Goal: Task Accomplishment & Management: Manage account settings

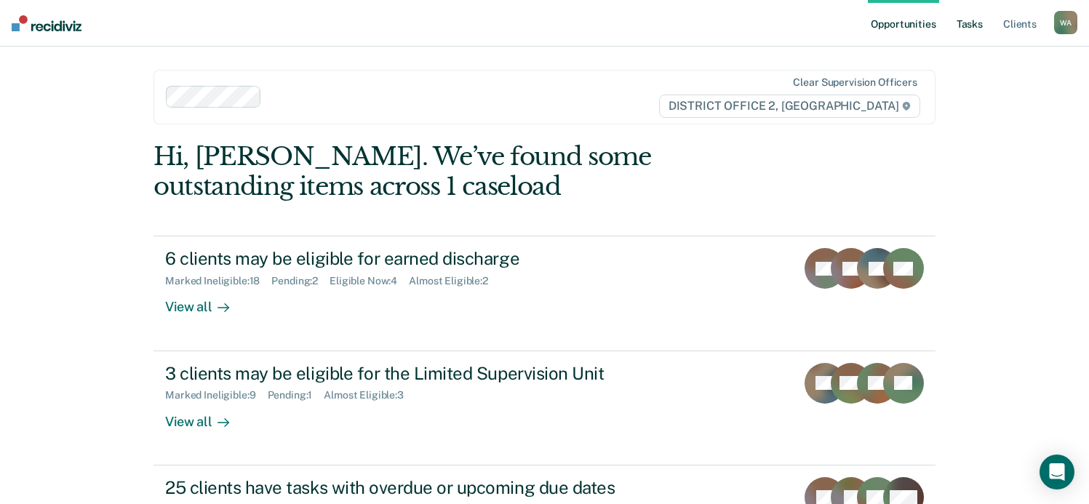
click at [971, 23] on link "Tasks" at bounding box center [969, 23] width 32 height 47
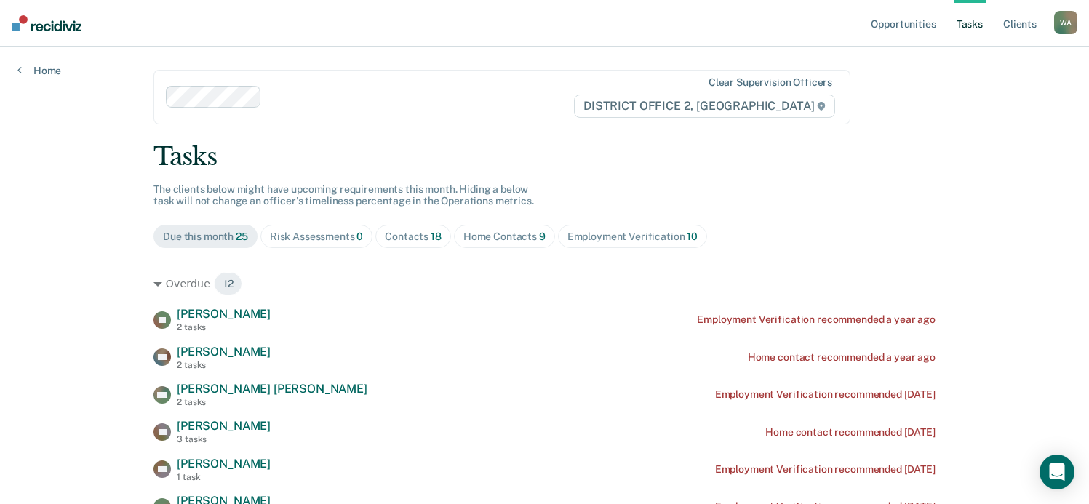
click at [505, 235] on div "Home Contacts 9" at bounding box center [504, 237] width 82 height 12
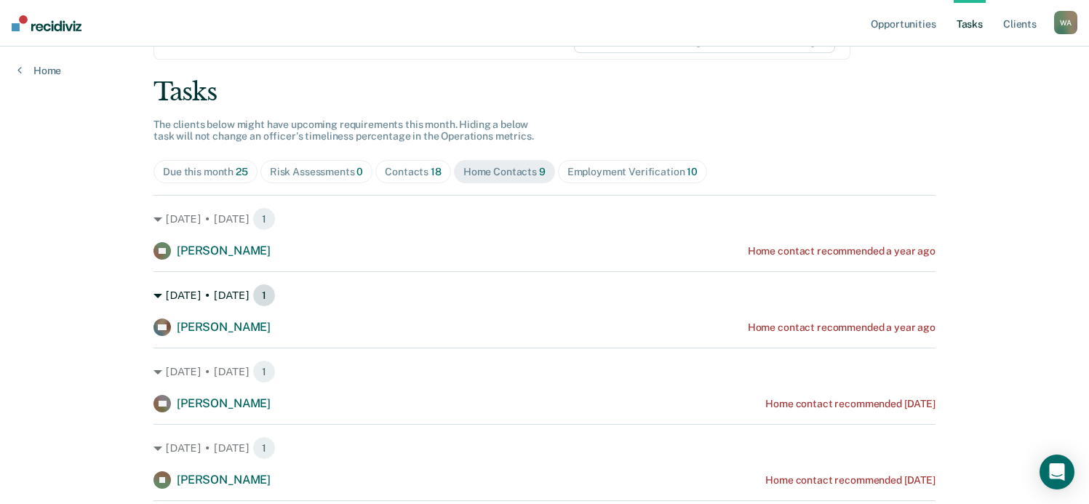
scroll to position [73, 0]
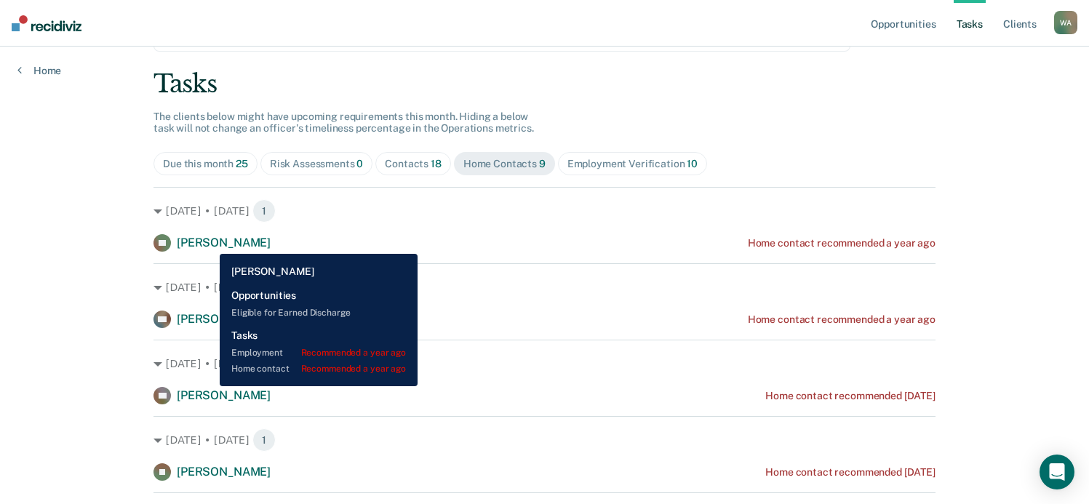
click at [209, 243] on span "[PERSON_NAME]" at bounding box center [224, 243] width 94 height 14
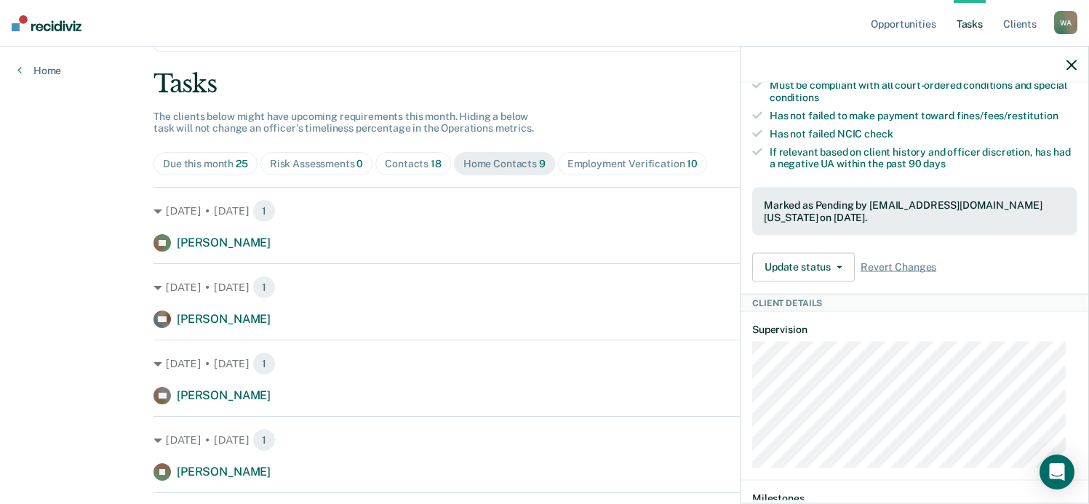
scroll to position [418, 0]
click at [839, 268] on icon "button" at bounding box center [839, 266] width 6 height 3
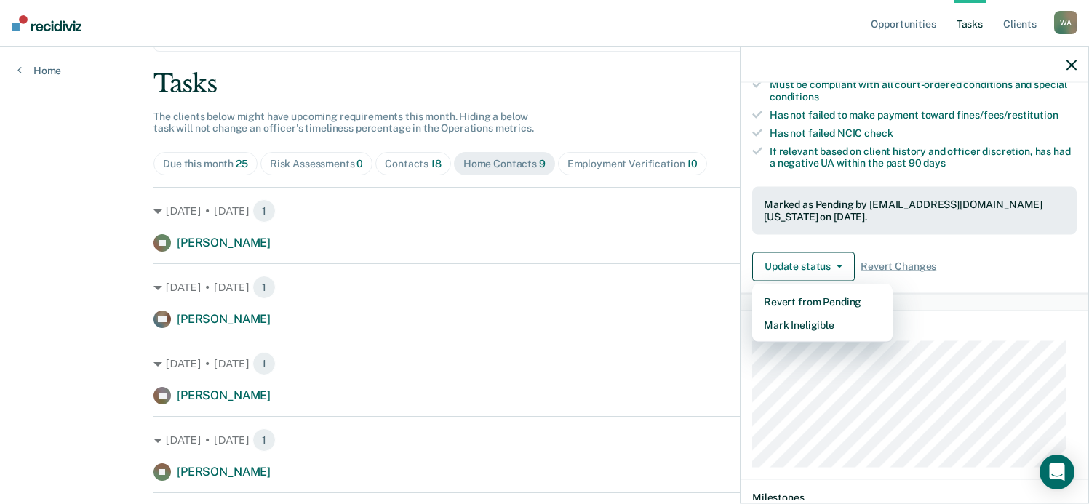
click at [999, 267] on div "Update status Revert from Pending Mark Ineligible Revert Changes" at bounding box center [914, 266] width 324 height 29
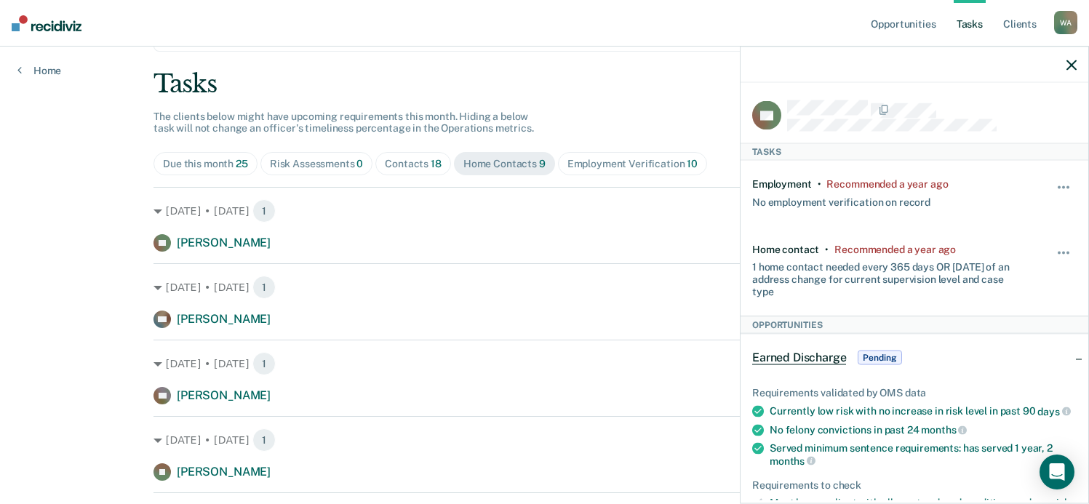
scroll to position [18, 0]
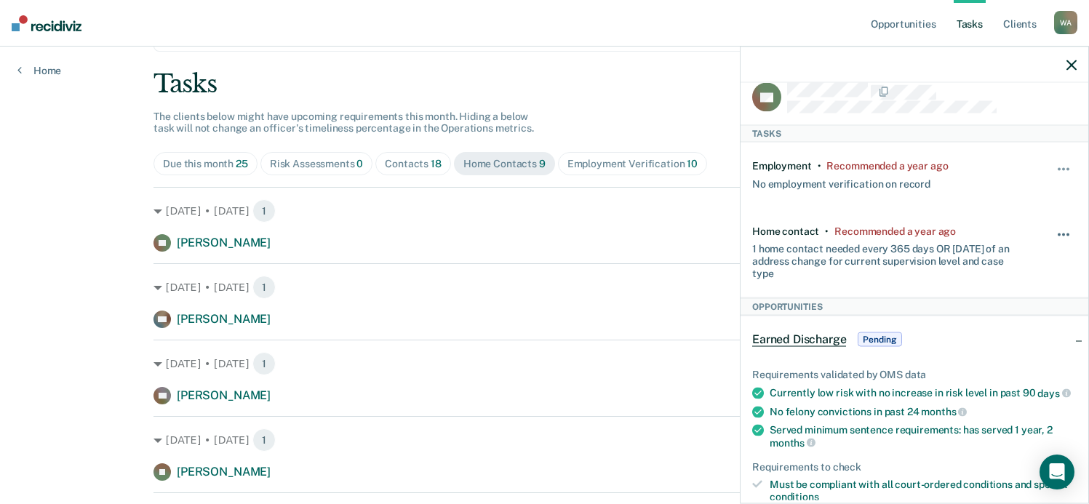
click at [1054, 231] on button "button" at bounding box center [1064, 241] width 25 height 23
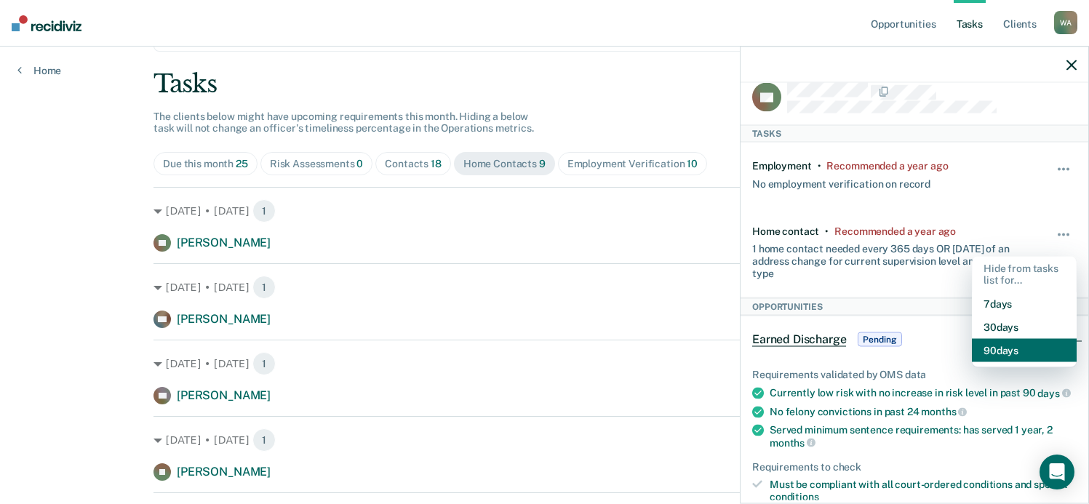
click at [993, 359] on button "90 days" at bounding box center [1024, 350] width 105 height 23
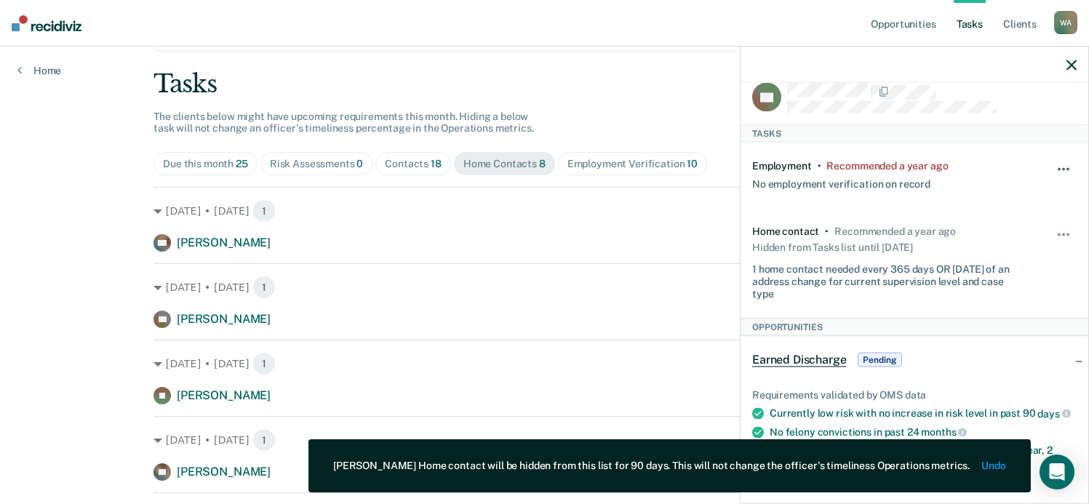
click at [1054, 167] on button "button" at bounding box center [1064, 176] width 25 height 23
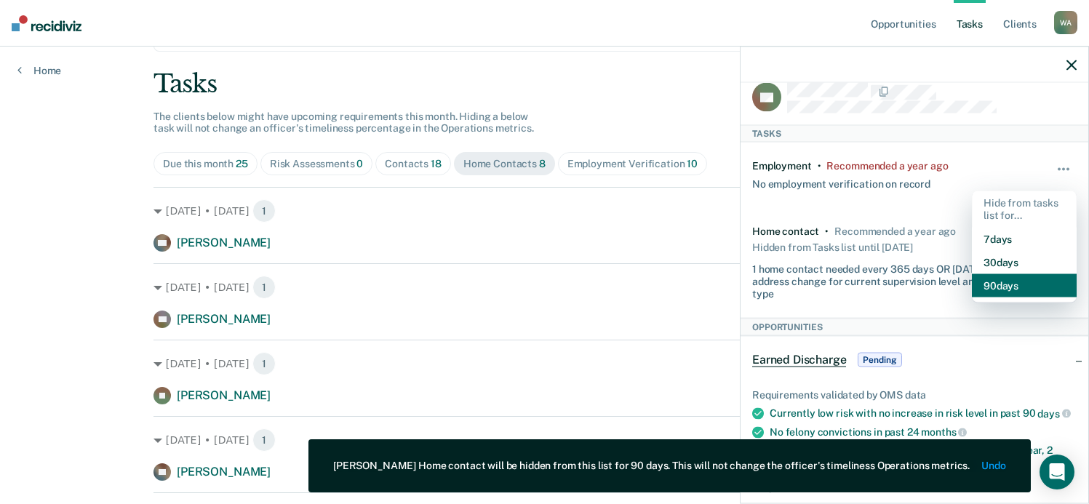
click at [1002, 282] on button "90 days" at bounding box center [1024, 284] width 105 height 23
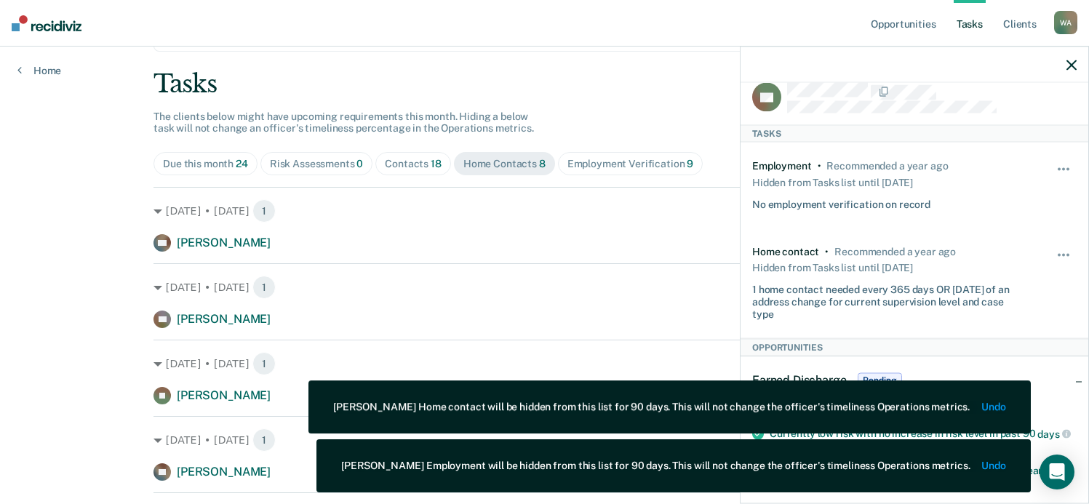
click at [1071, 62] on icon "button" at bounding box center [1071, 65] width 10 height 10
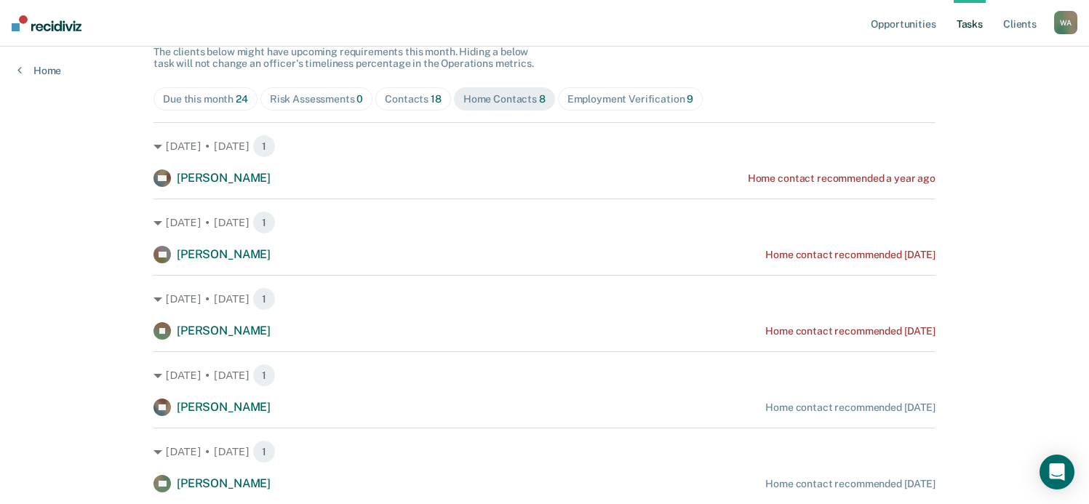
scroll to position [127, 0]
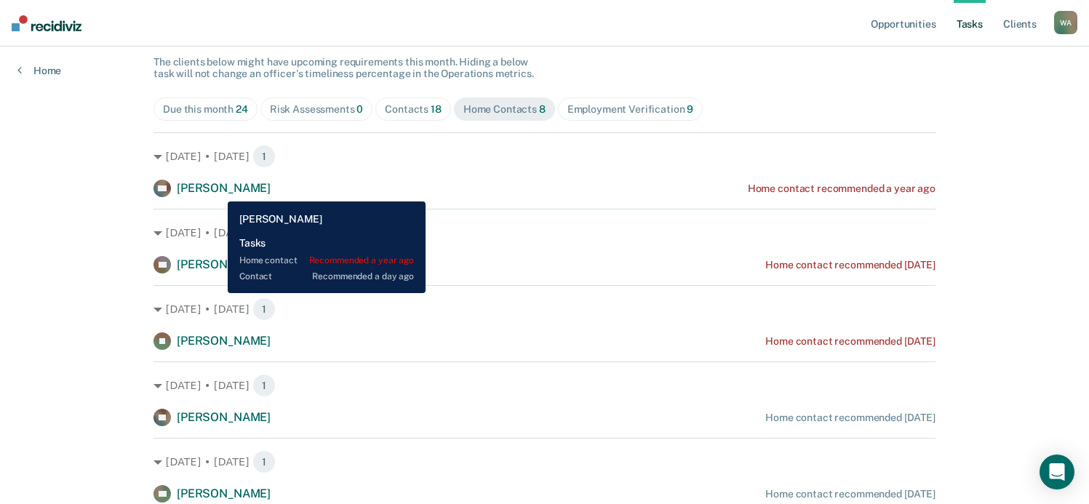
click at [217, 191] on span "[PERSON_NAME]" at bounding box center [224, 188] width 94 height 14
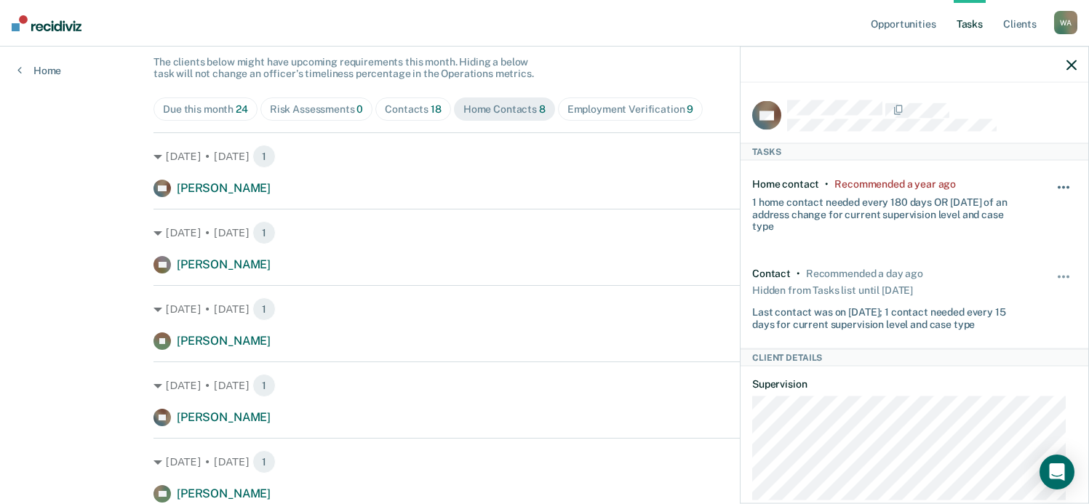
click at [1062, 186] on span "button" at bounding box center [1063, 187] width 3 height 3
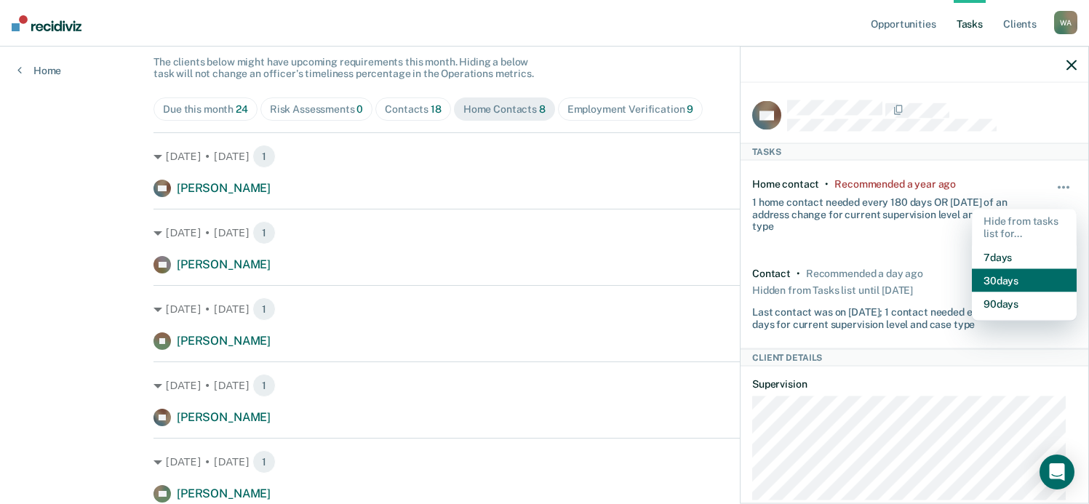
click at [1011, 277] on button "30 days" at bounding box center [1024, 279] width 105 height 23
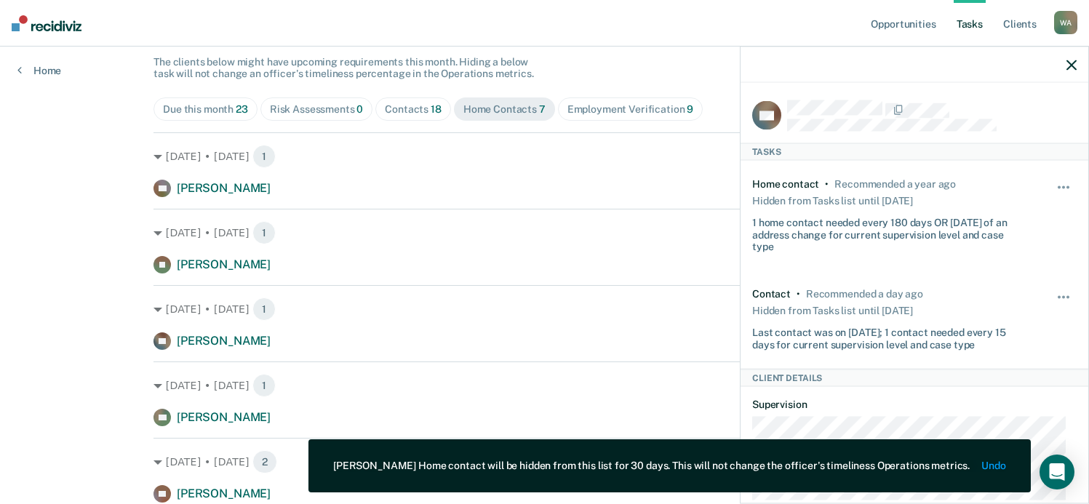
click at [1071, 60] on icon "button" at bounding box center [1071, 65] width 10 height 10
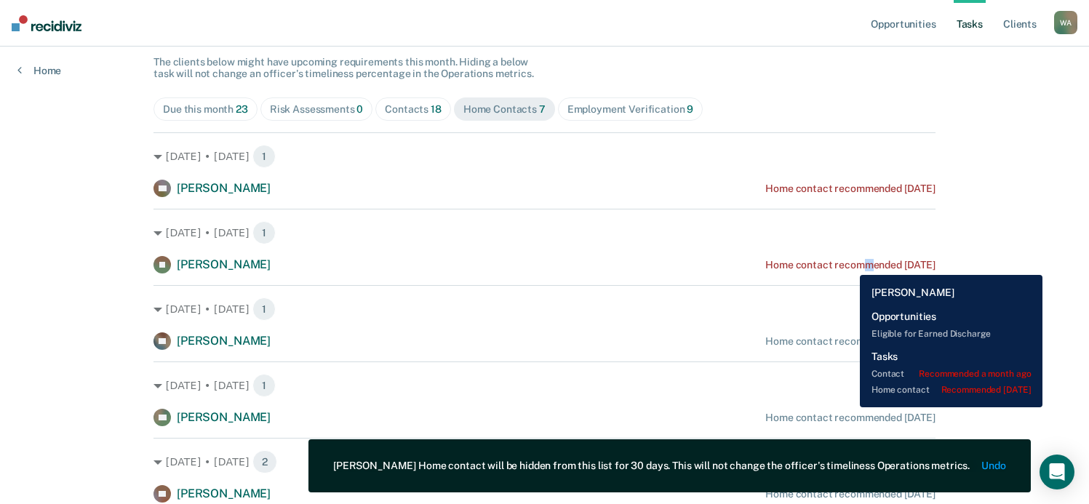
click at [849, 264] on div "Home contact recommended [DATE]" at bounding box center [850, 265] width 170 height 12
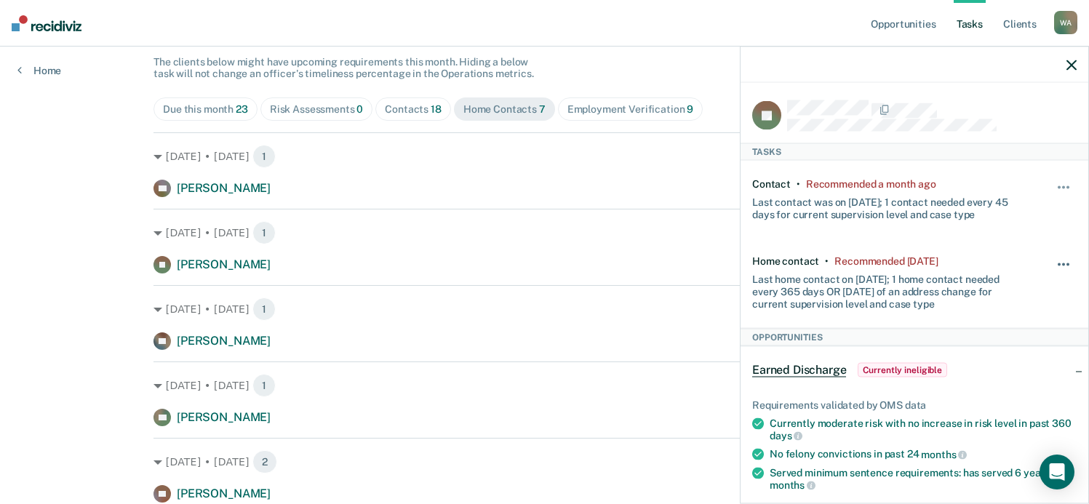
click at [1052, 260] on button "button" at bounding box center [1064, 271] width 25 height 23
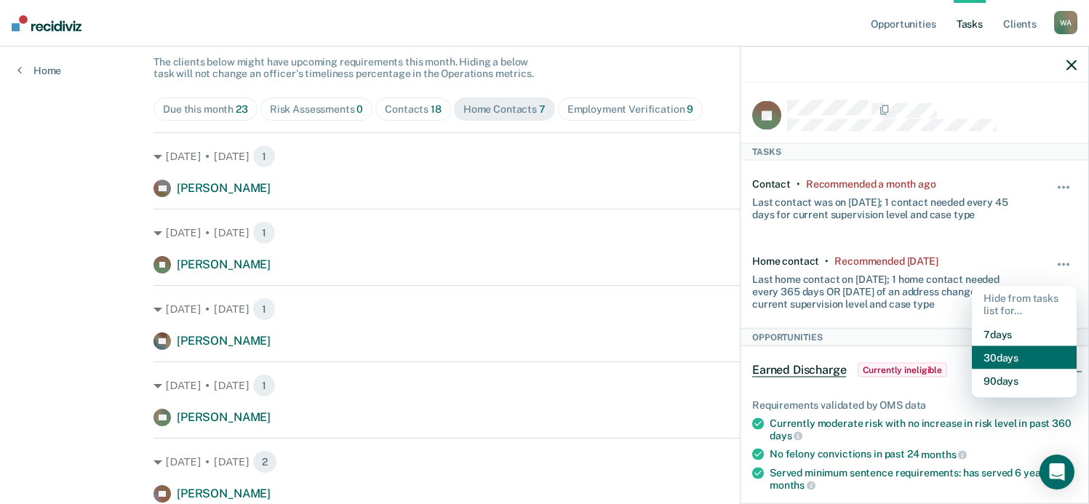
click at [1001, 360] on button "30 days" at bounding box center [1024, 357] width 105 height 23
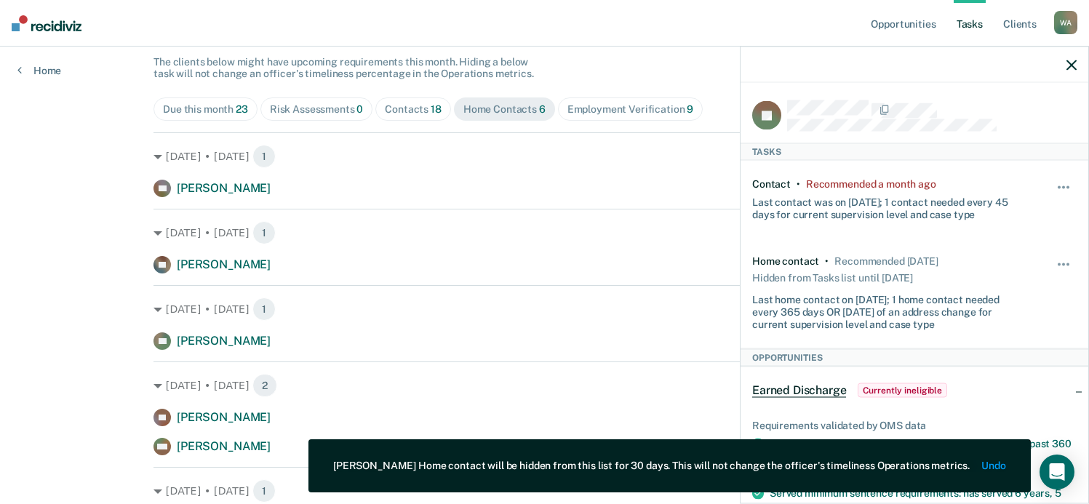
click at [1074, 63] on icon "button" at bounding box center [1071, 65] width 10 height 10
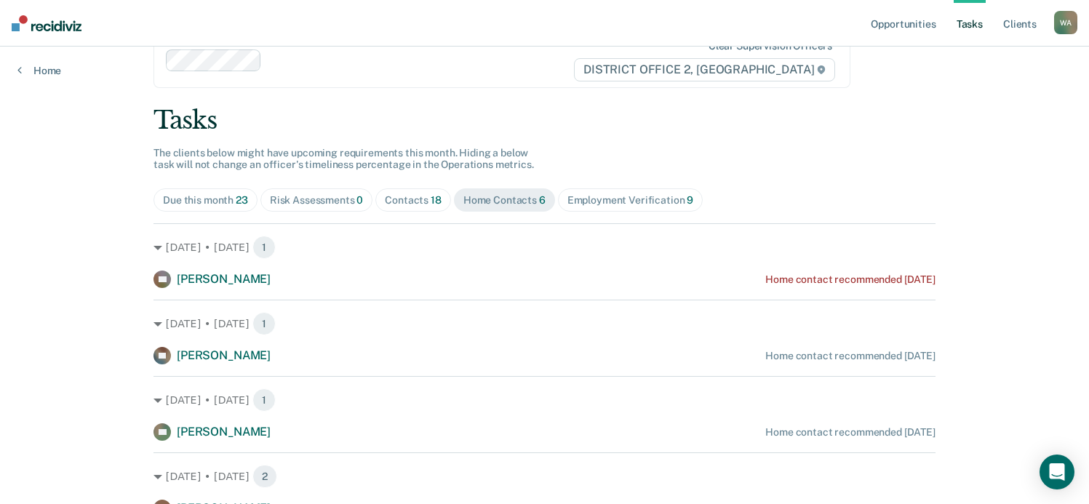
scroll to position [0, 0]
